Goal: Browse casually: Explore the website without a specific task or goal

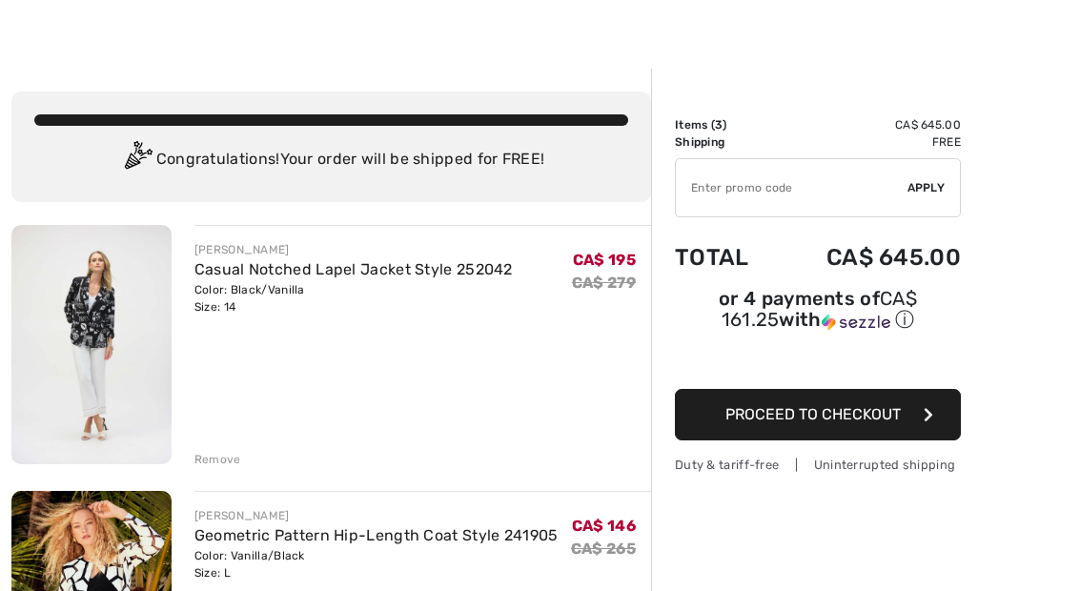
scroll to position [14, 0]
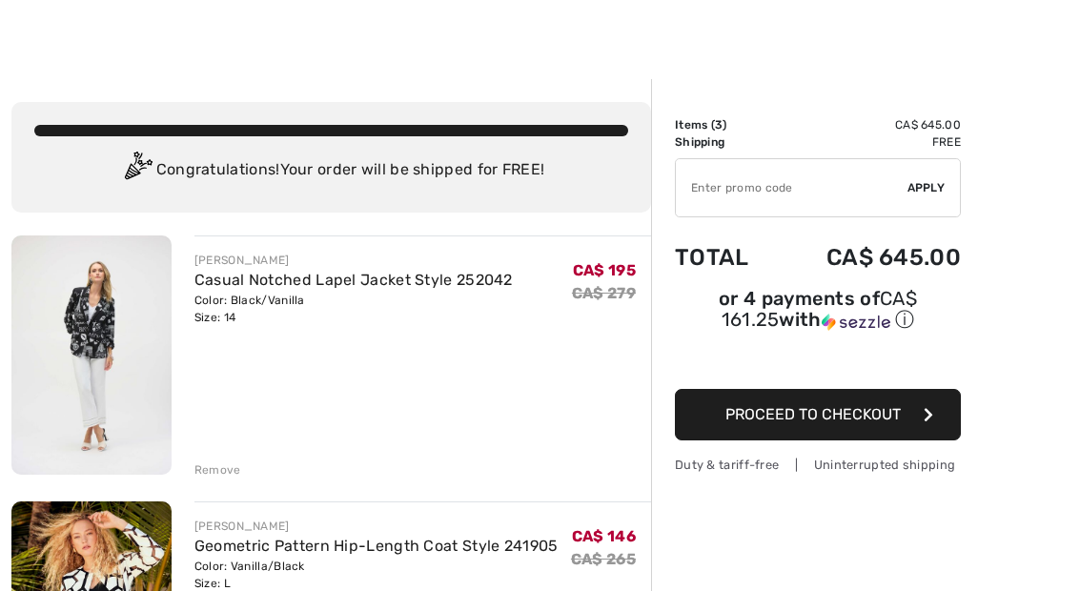
click at [230, 287] on link "Casual Notched Lapel Jacket Style 252042" at bounding box center [354, 280] width 318 height 18
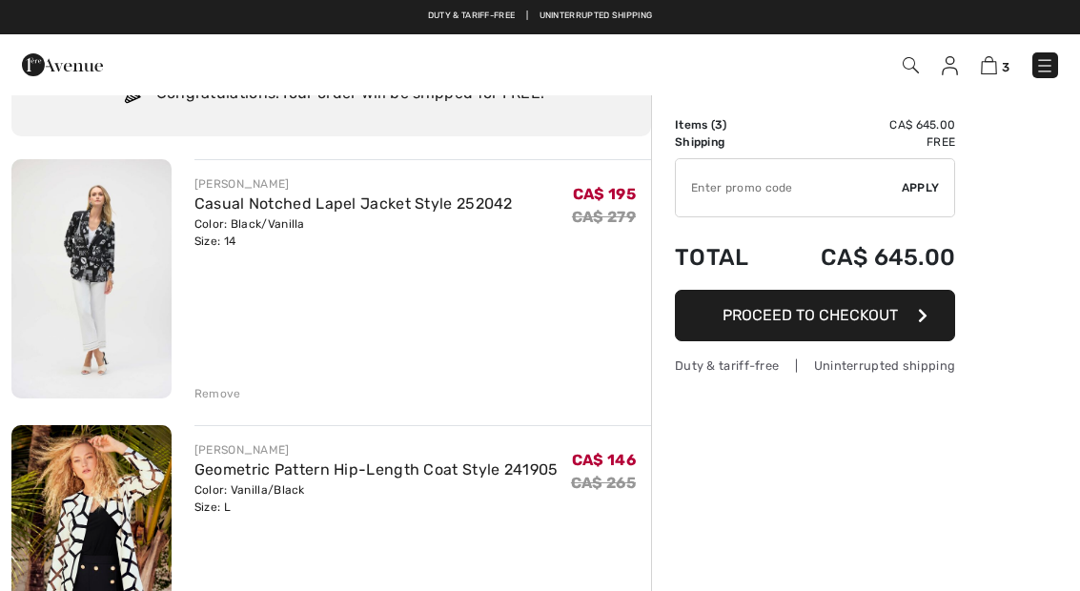
scroll to position [91, 0]
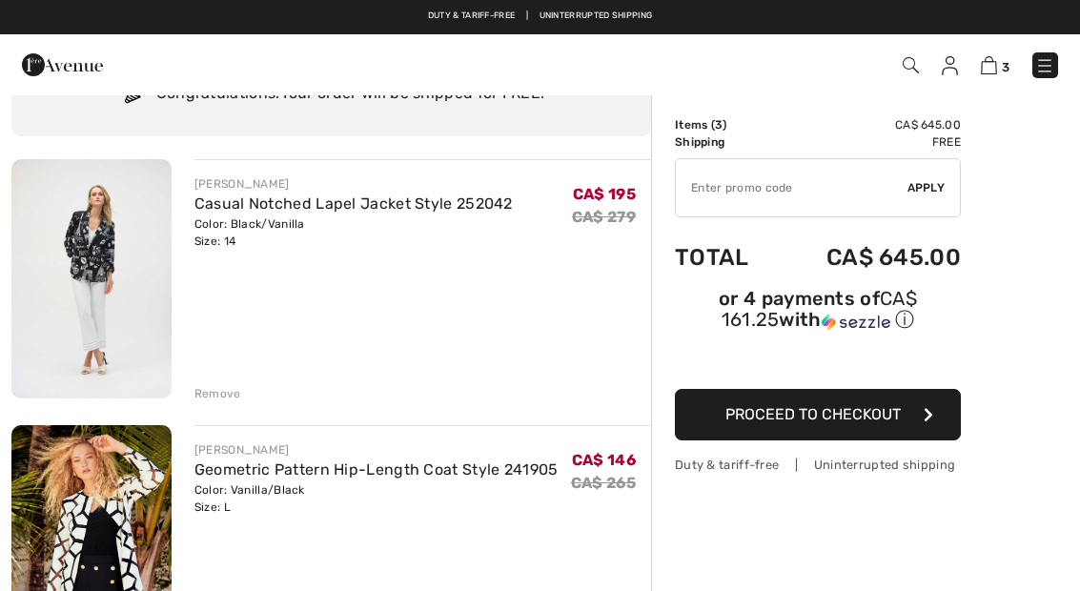
click at [211, 398] on div "Remove" at bounding box center [218, 393] width 47 height 17
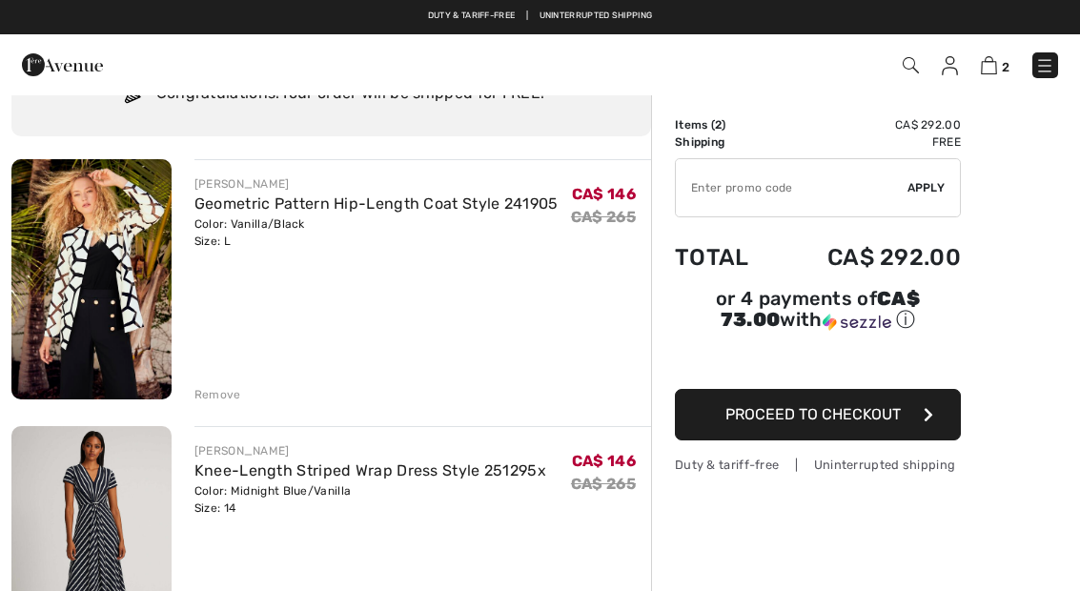
click at [217, 389] on div "Remove" at bounding box center [218, 394] width 47 height 17
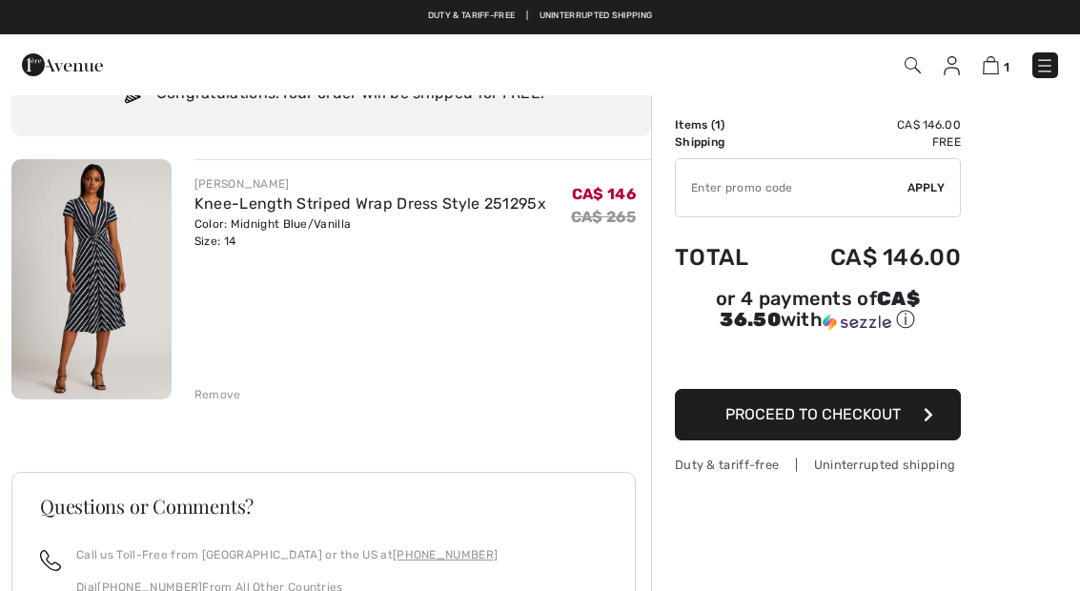
scroll to position [64, 0]
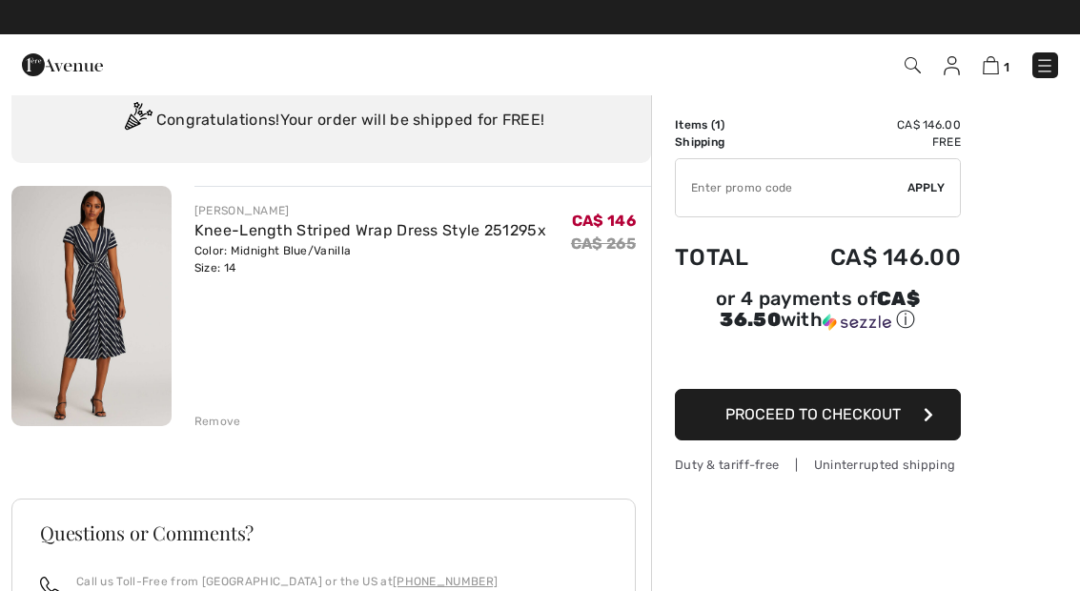
click at [212, 415] on div "Remove" at bounding box center [218, 421] width 47 height 17
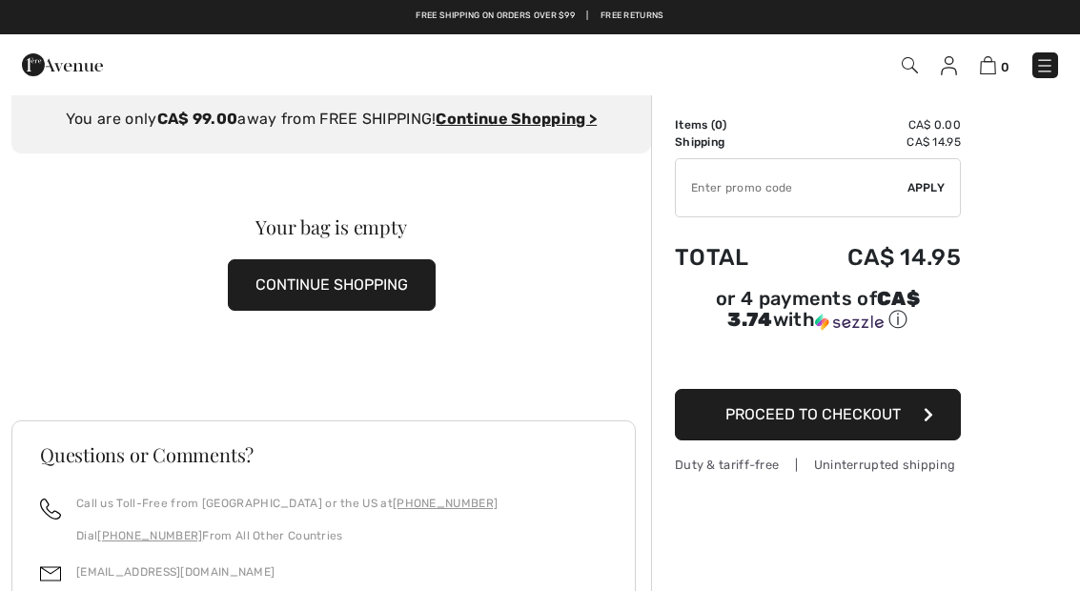
scroll to position [0, 0]
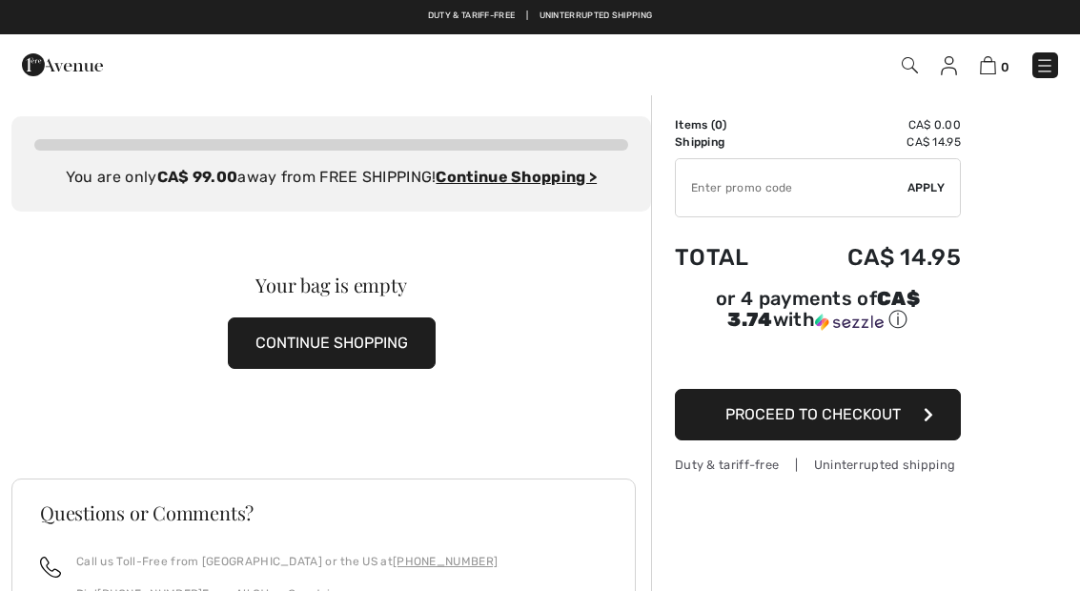
click at [367, 319] on button "CONTINUE SHOPPING" at bounding box center [332, 342] width 208 height 51
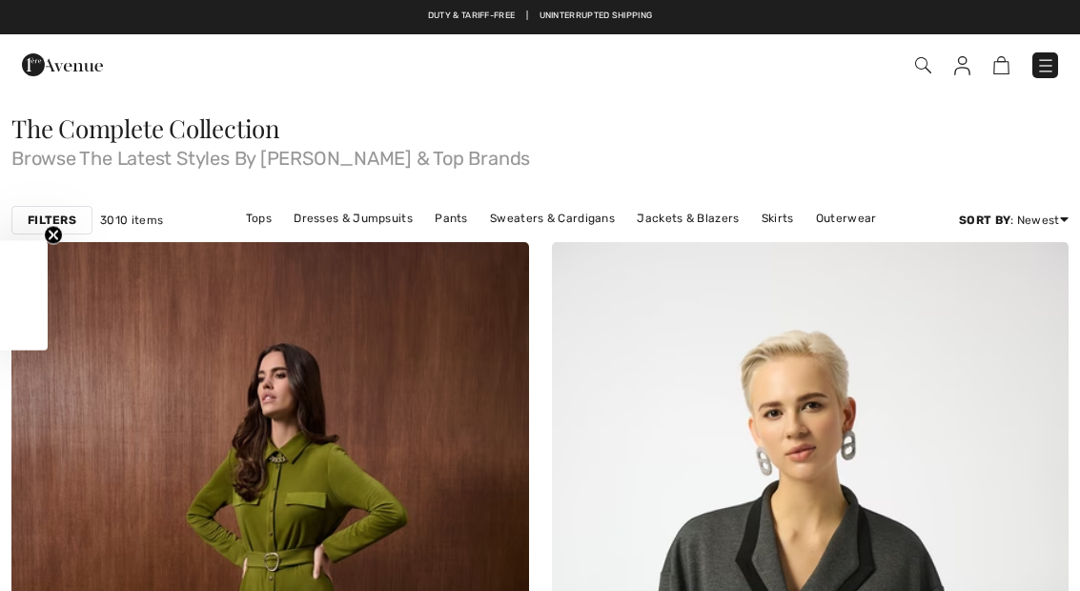
checkbox input "true"
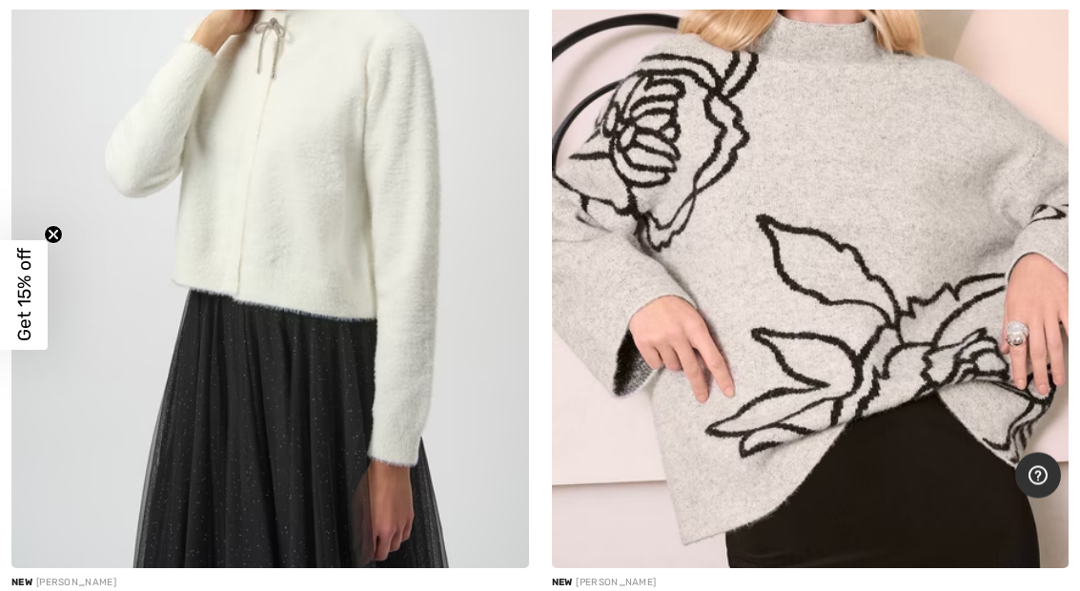
scroll to position [8405, 0]
click at [694, 528] on img at bounding box center [811, 180] width 518 height 776
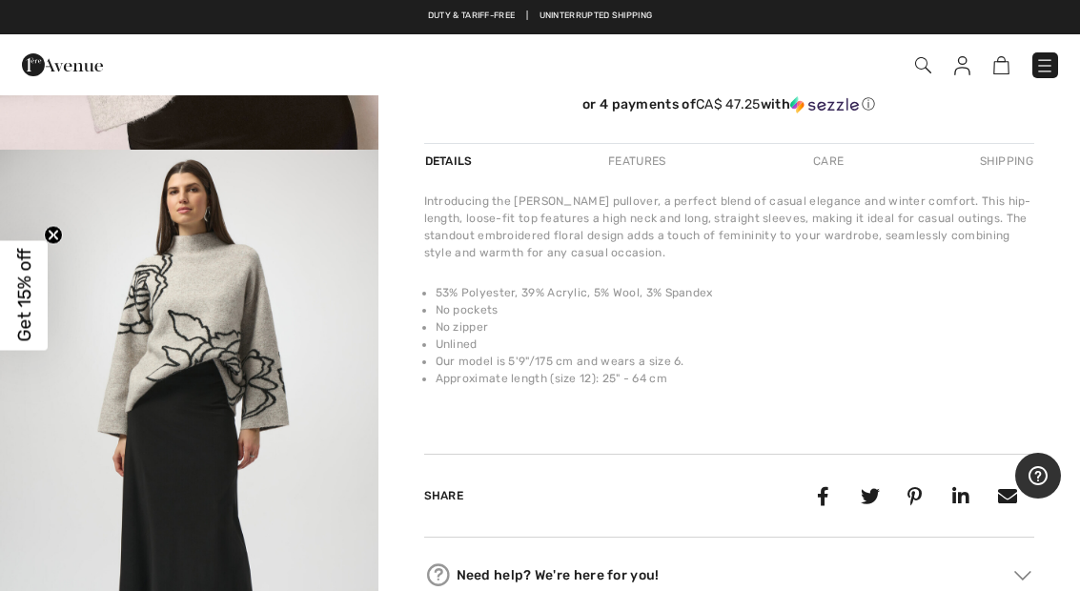
scroll to position [545, 0]
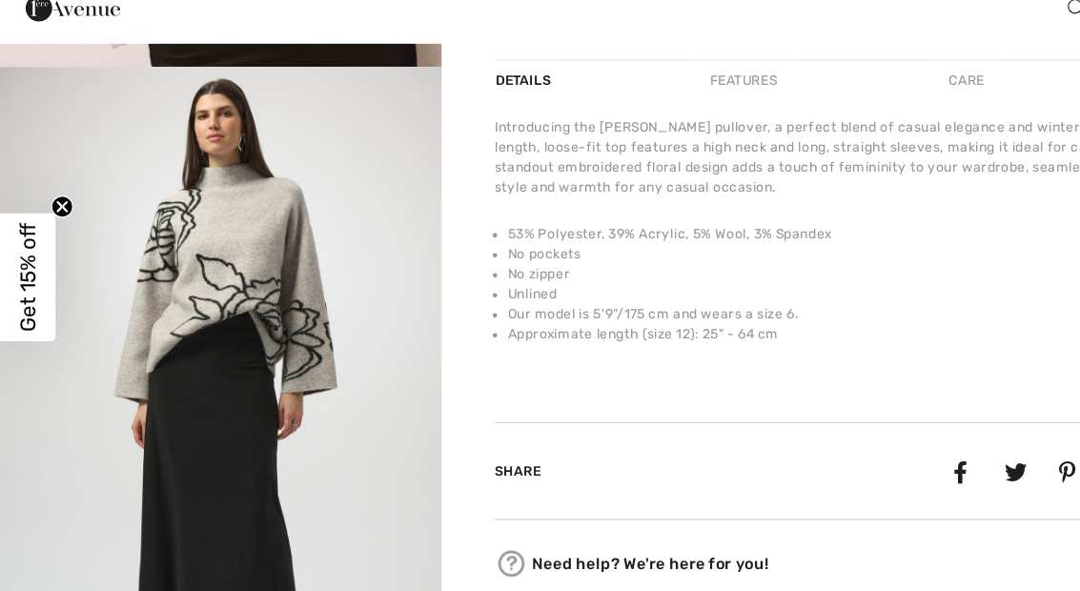
click at [253, 275] on img "2 / 6" at bounding box center [189, 398] width 379 height 566
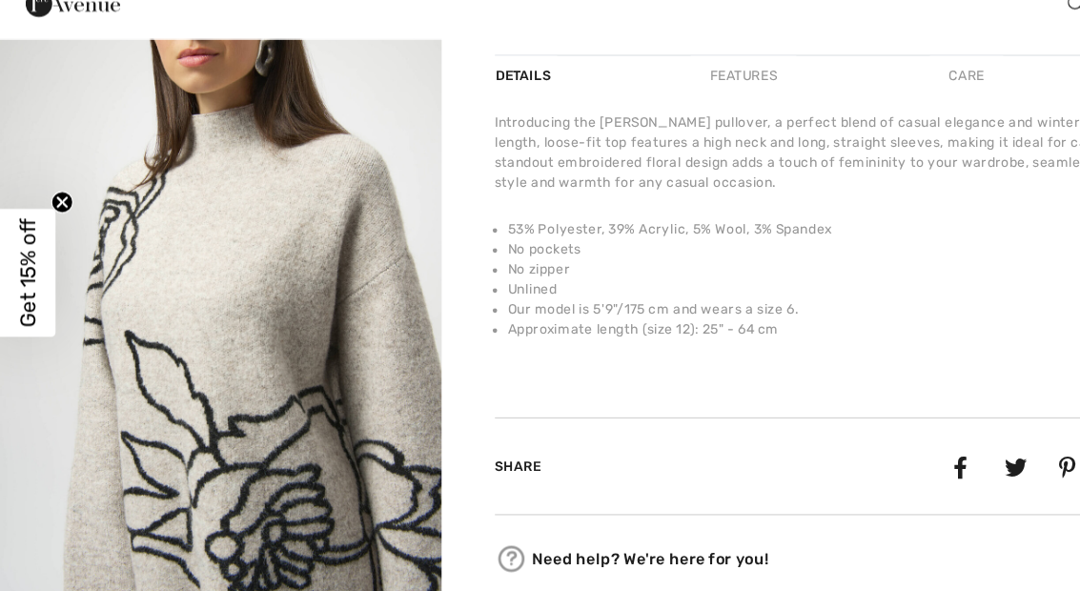
scroll to position [2365, 0]
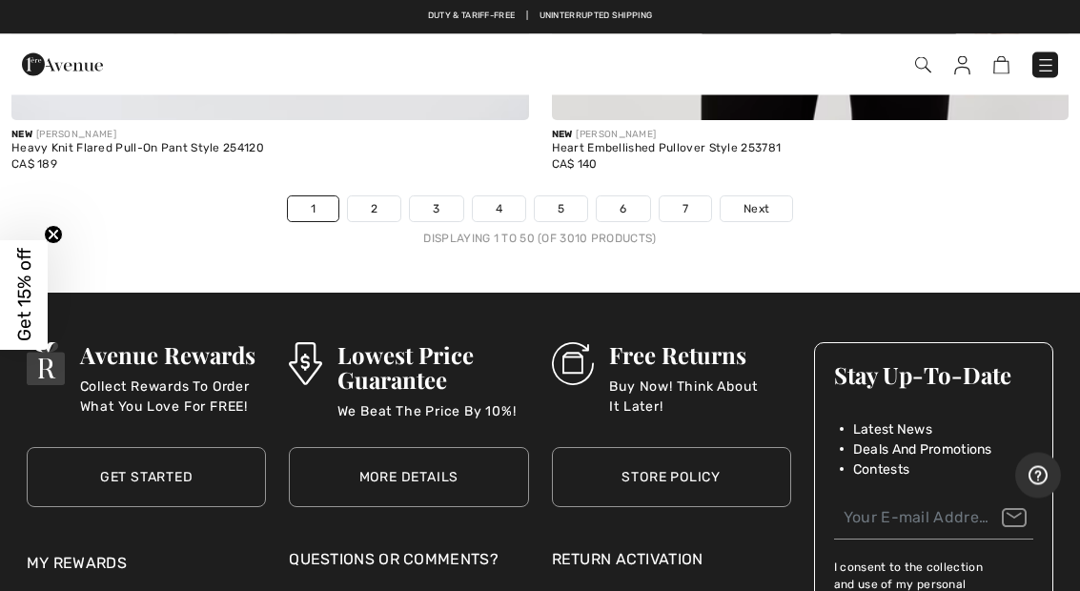
scroll to position [22324, 0]
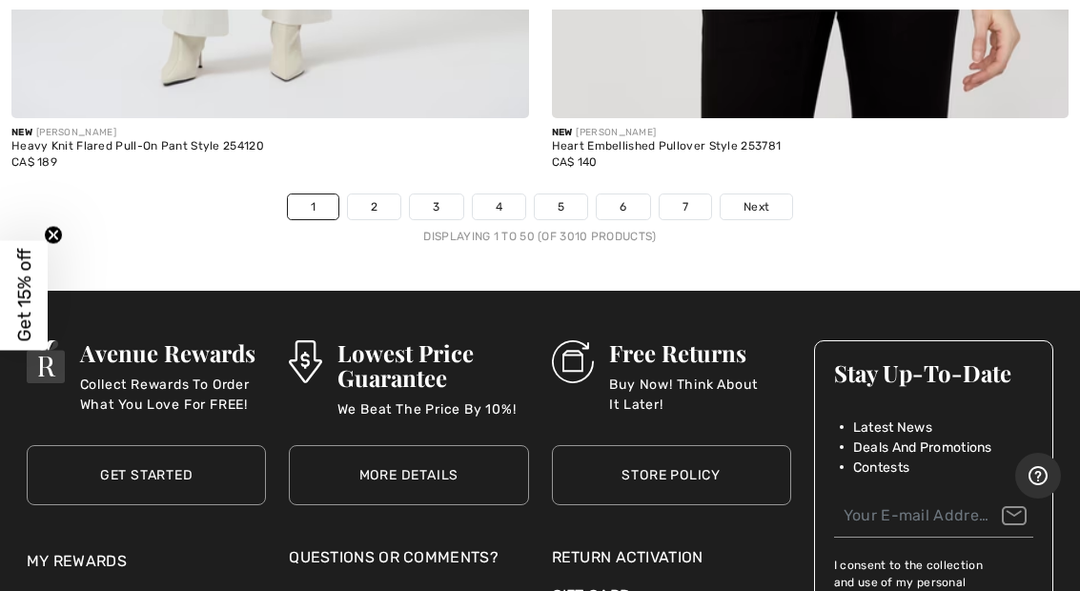
click at [757, 198] on span "Next" at bounding box center [757, 206] width 26 height 17
